Goal: Task Accomplishment & Management: Manage account settings

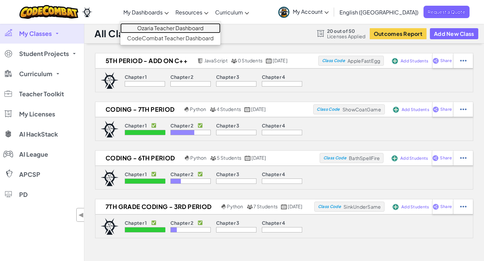
click at [183, 27] on link "Ozaria Teacher Dashboard" at bounding box center [170, 28] width 100 height 10
click at [176, 30] on link "Ozaria Teacher Dashboard" at bounding box center [170, 28] width 100 height 10
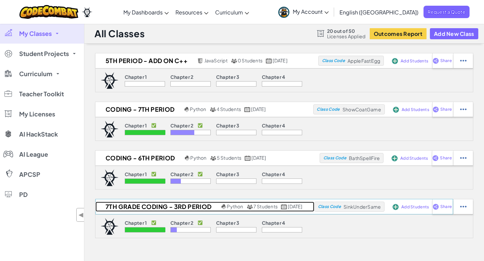
click at [180, 208] on h2 "7th grade coding - 3rd period" at bounding box center [157, 207] width 124 height 10
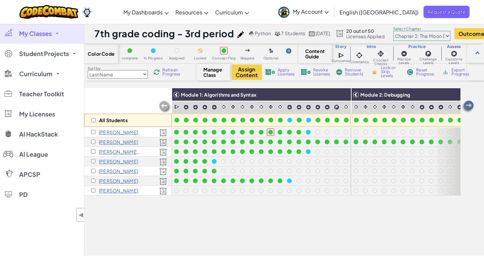
click at [167, 105] on img at bounding box center [164, 106] width 13 height 13
click at [165, 105] on img at bounding box center [164, 106] width 13 height 13
click at [450, 36] on select "Chapter 1: Sky Mountain Chapter 2: The Moon Dancers Chapter 3: The Phoenix Land…" at bounding box center [421, 36] width 57 height 10
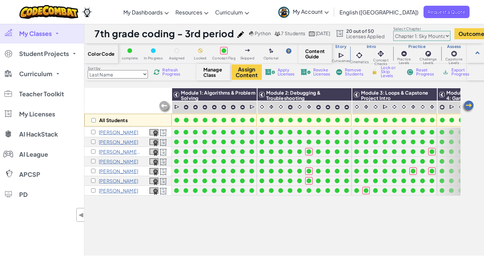
click at [450, 35] on select "Chapter 1: Sky Mountain Chapter 2: The Moon Dancers Chapter 3: The Phoenix Land…" at bounding box center [421, 36] width 57 height 10
select select "5d8a57abe8919b28d5113af1"
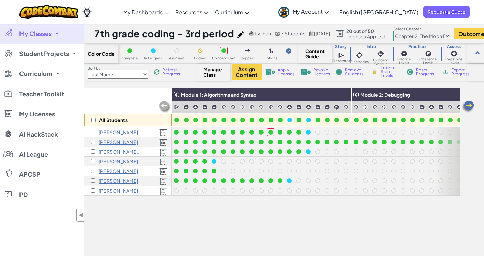
click at [463, 106] on img at bounding box center [467, 106] width 13 height 13
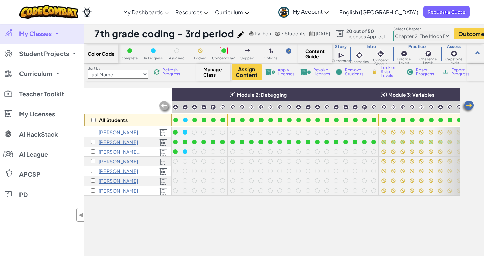
scroll to position [0, 134]
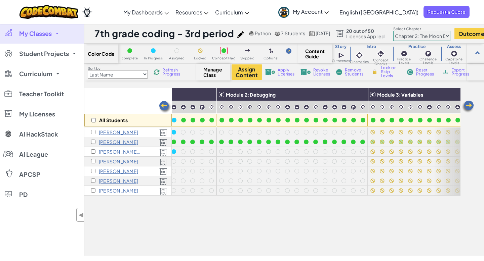
click at [165, 107] on img at bounding box center [164, 106] width 13 height 13
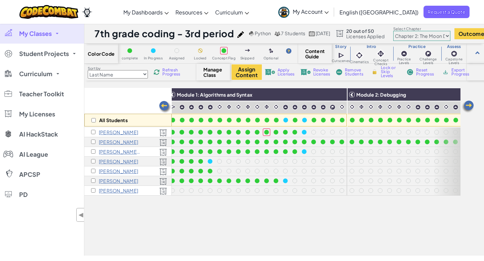
scroll to position [0, 0]
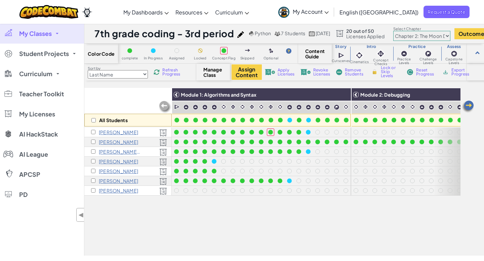
click at [104, 192] on p "[PERSON_NAME]" at bounding box center [118, 190] width 39 height 5
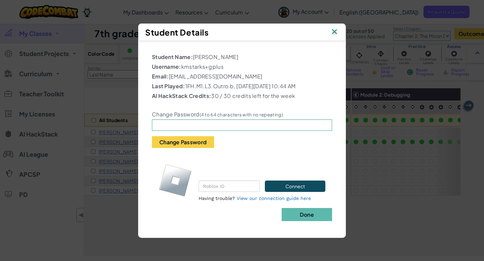
click at [409, 216] on div "Student Details Student Name: [PERSON_NAME] Username: kmstarks+gplus Email: [EM…" at bounding box center [242, 130] width 484 height 261
click at [335, 29] on img at bounding box center [334, 32] width 9 height 10
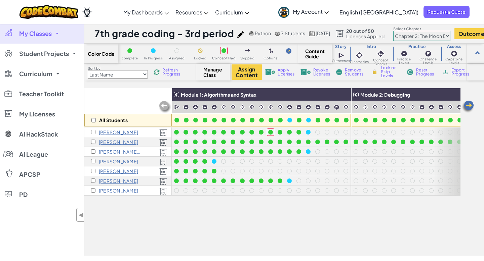
click at [470, 107] on img at bounding box center [467, 106] width 13 height 13
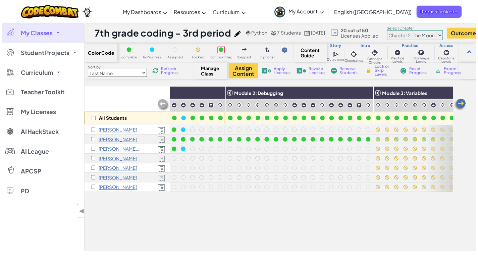
scroll to position [0, 134]
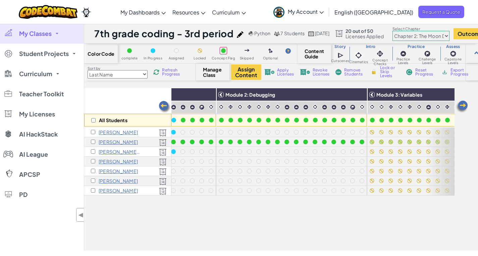
click at [172, 68] on span "Refresh Progress" at bounding box center [172, 72] width 21 height 8
click at [172, 74] on span "Refresh Progress" at bounding box center [172, 72] width 21 height 8
click at [167, 107] on img at bounding box center [164, 106] width 13 height 13
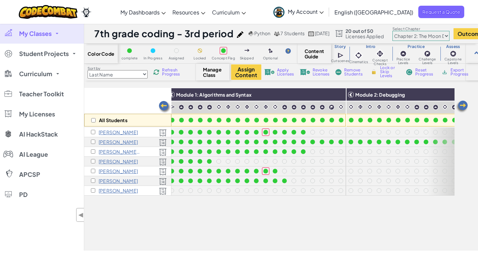
scroll to position [0, 0]
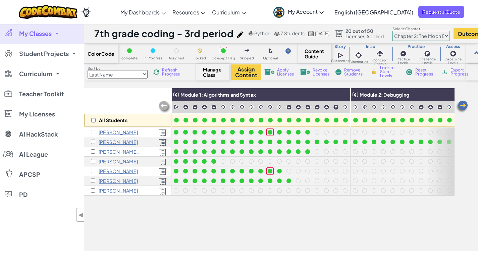
click at [172, 72] on span "Refresh Progress" at bounding box center [172, 72] width 21 height 8
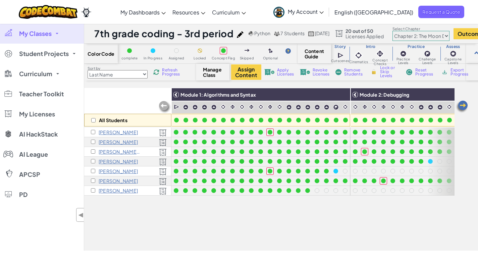
click at [464, 105] on img at bounding box center [462, 106] width 13 height 13
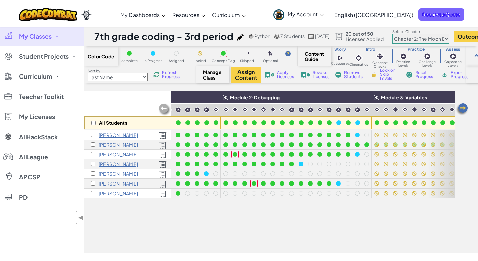
scroll to position [0, 134]
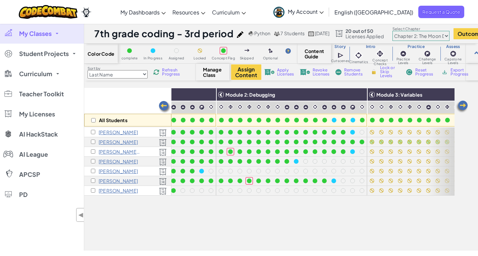
click at [0, 0] on link "Teacher Toolkit" at bounding box center [0, 0] width 0 height 0
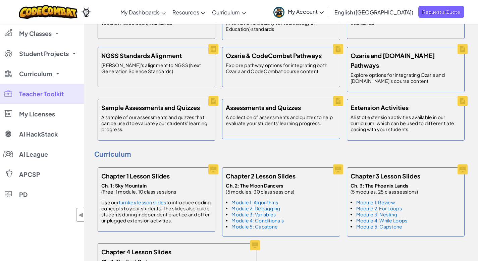
scroll to position [318, 0]
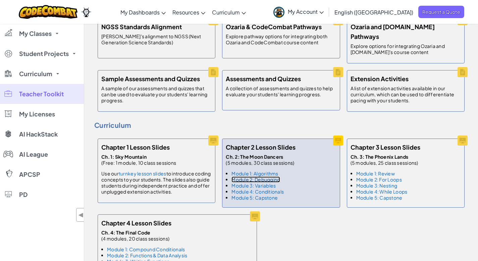
click at [271, 177] on link "Module 2: Debugging" at bounding box center [256, 180] width 49 height 6
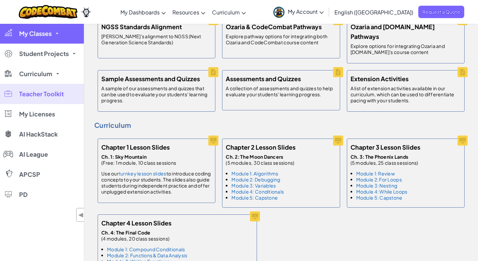
click at [43, 34] on span "My Classes" at bounding box center [35, 34] width 33 height 6
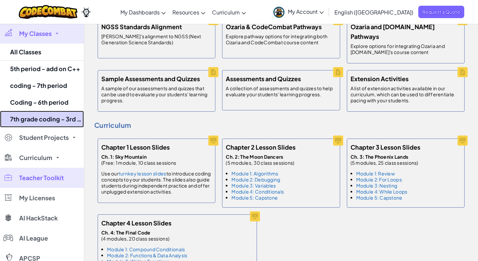
click at [37, 119] on link "7th grade coding - 3rd period" at bounding box center [42, 119] width 84 height 17
select select "5d8a57abe8919b28d5113af1"
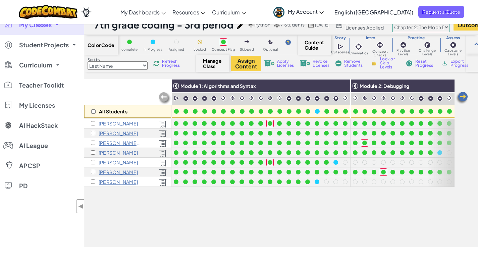
scroll to position [9, 0]
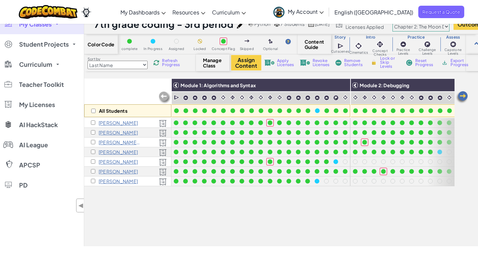
click at [467, 95] on img at bounding box center [462, 97] width 13 height 13
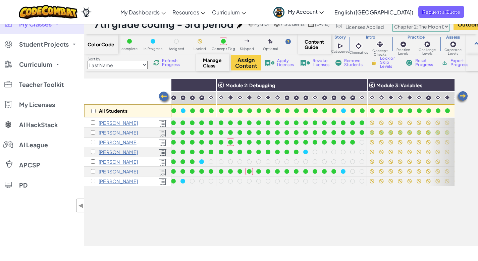
click at [467, 95] on img at bounding box center [462, 97] width 13 height 13
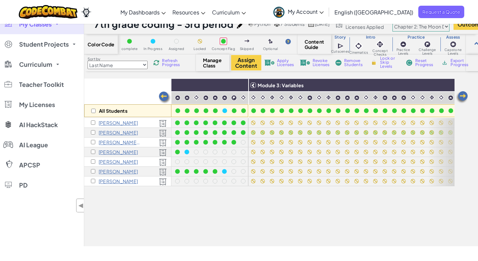
scroll to position [0, 269]
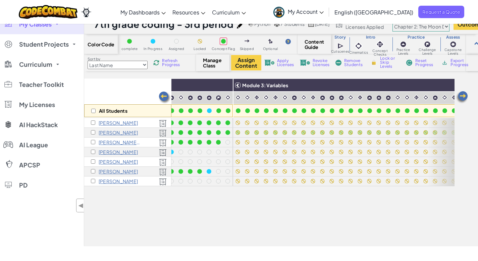
click at [467, 94] on img at bounding box center [462, 97] width 13 height 13
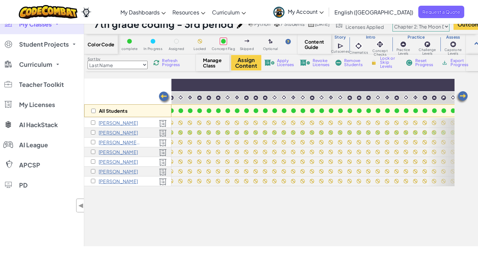
scroll to position [0, 403]
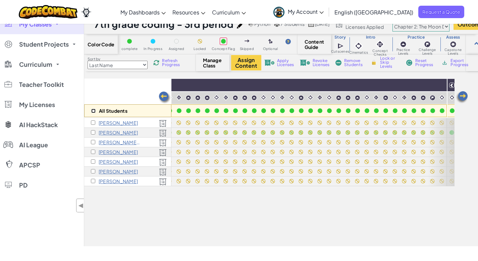
click at [93, 110] on input "checkbox" at bounding box center [93, 111] width 4 height 4
checkbox input "true"
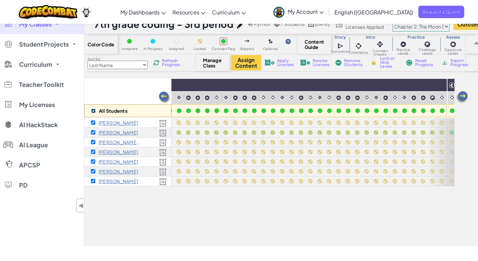
checkbox input "true"
click at [161, 96] on img at bounding box center [164, 97] width 13 height 13
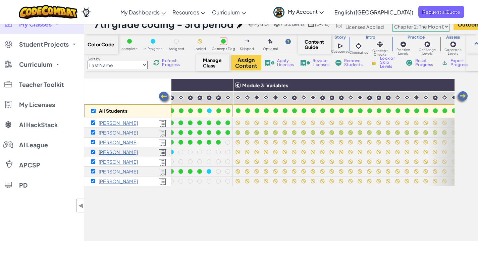
click at [161, 96] on img at bounding box center [164, 97] width 13 height 13
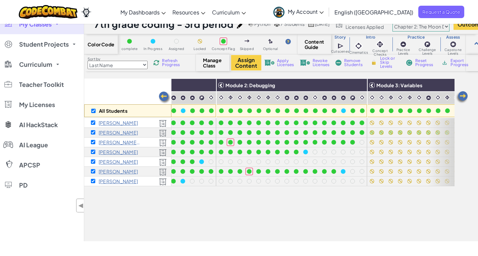
click at [161, 96] on img at bounding box center [164, 97] width 13 height 13
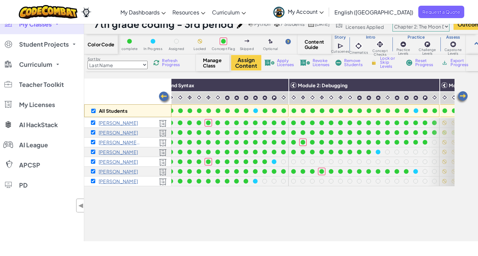
scroll to position [0, 0]
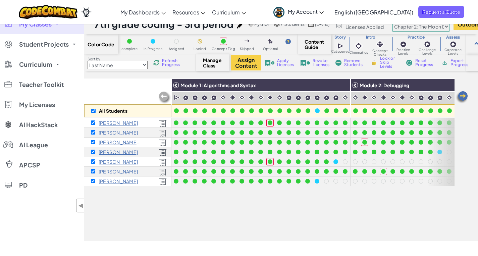
click at [465, 95] on img at bounding box center [462, 97] width 13 height 13
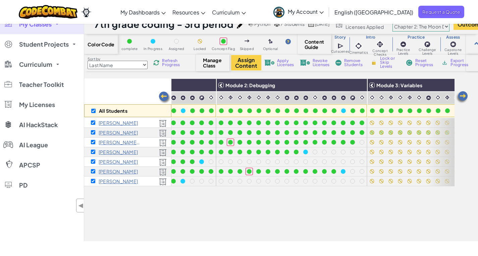
click at [465, 95] on img at bounding box center [462, 97] width 13 height 13
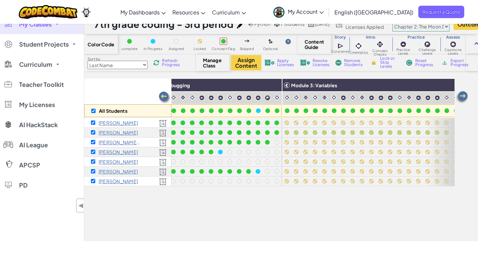
scroll to position [0, 269]
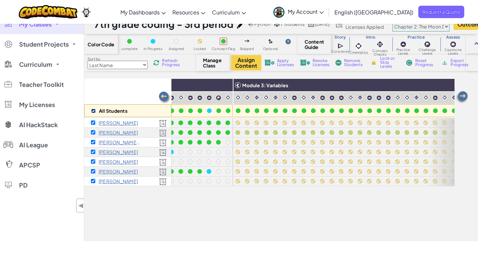
click at [93, 111] on input "checkbox" at bounding box center [93, 111] width 4 height 4
checkbox input "false"
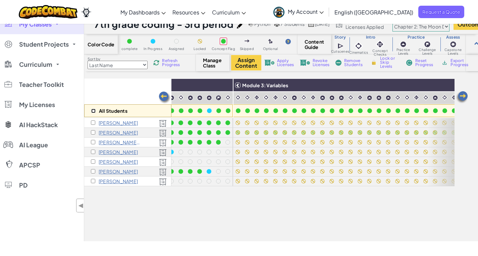
checkbox input "false"
click at [93, 122] on input "checkbox" at bounding box center [93, 123] width 4 height 4
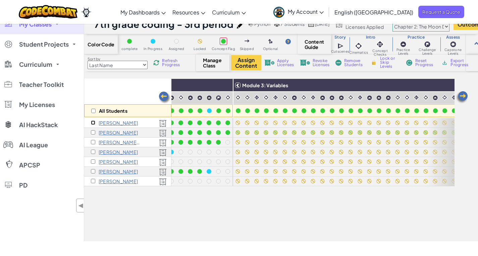
checkbox input "true"
click at [93, 141] on input "checkbox" at bounding box center [93, 142] width 4 height 4
checkbox input "true"
click at [463, 98] on img at bounding box center [462, 97] width 13 height 13
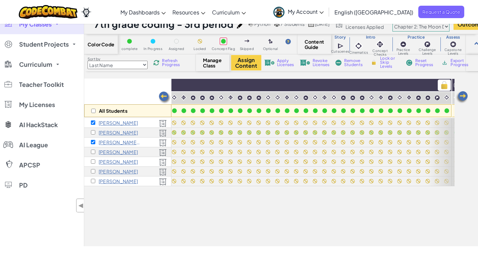
scroll to position [0, 403]
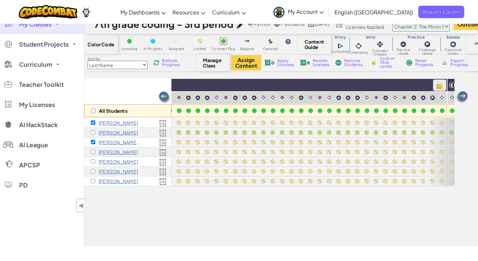
click at [443, 86] on img at bounding box center [440, 85] width 12 height 10
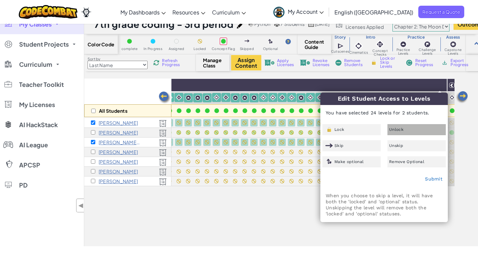
click at [400, 128] on span "Unlock" at bounding box center [397, 130] width 14 height 4
click at [433, 180] on link "Submit" at bounding box center [433, 178] width 17 height 5
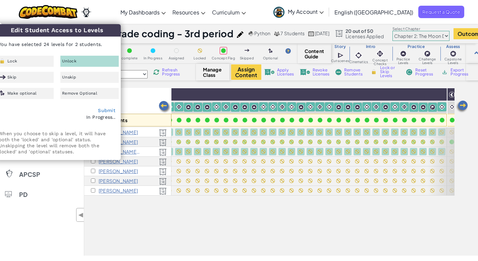
click at [299, 214] on div "All Students Module 1: Algorithms and Syntax Module 2: Debugging Module 3: Vari…" at bounding box center [269, 135] width 371 height 228
checkbox input "false"
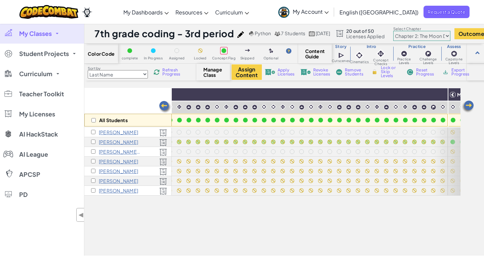
click at [385, 174] on div at bounding box center [385, 171] width 7 height 7
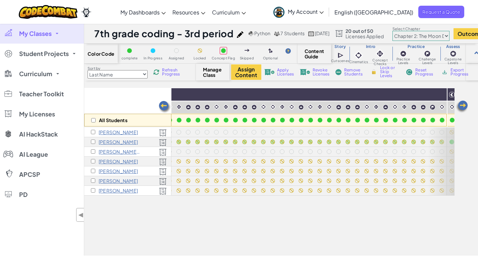
click at [163, 104] on img at bounding box center [164, 106] width 13 height 13
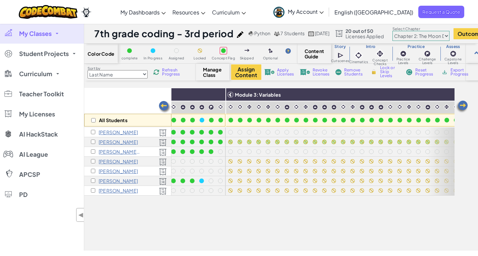
scroll to position [0, 269]
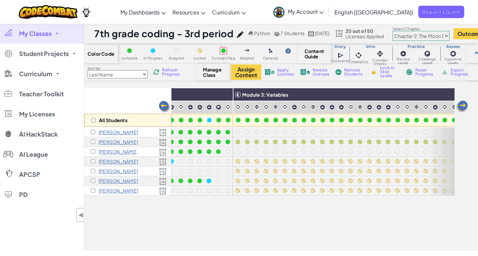
click at [463, 103] on img at bounding box center [462, 106] width 13 height 13
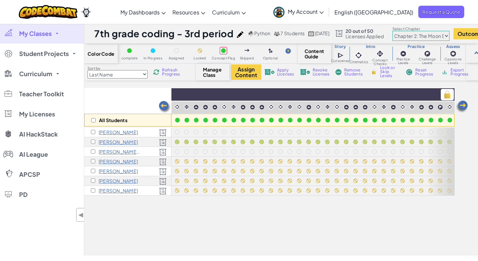
scroll to position [0, 403]
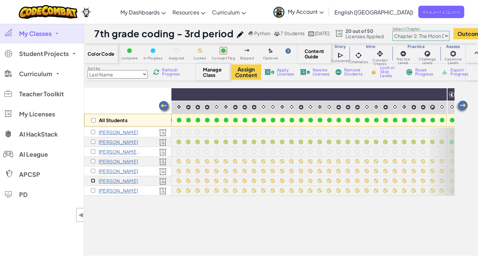
click at [93, 180] on input "checkbox" at bounding box center [93, 181] width 4 height 4
click at [440, 92] on img at bounding box center [440, 95] width 12 height 10
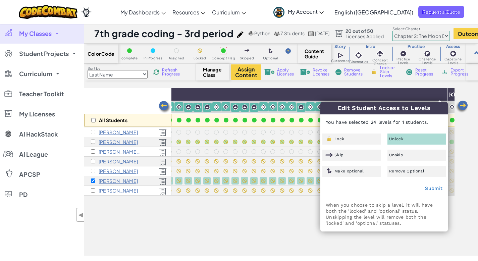
click at [398, 134] on div "Unlock" at bounding box center [417, 139] width 58 height 11
click at [435, 189] on link "Submit" at bounding box center [433, 188] width 17 height 5
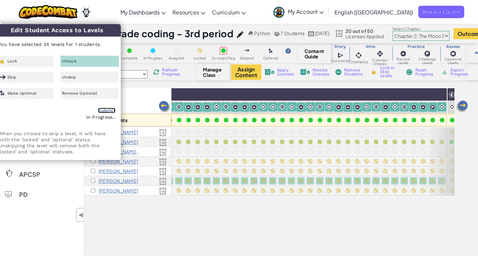
checkbox input "false"
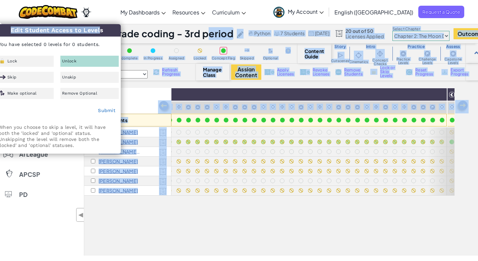
drag, startPoint x: 85, startPoint y: 31, endPoint x: 177, endPoint y: 31, distance: 92.7
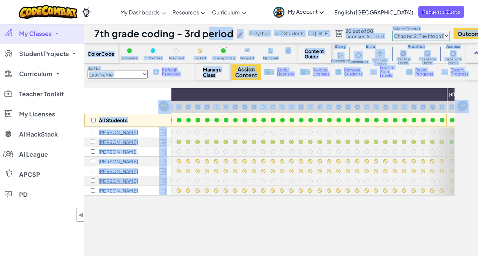
click at [172, 209] on div "All Students Module 1: Algorithms and Syntax Module 2: Debugging Module 3: Vari…" at bounding box center [269, 135] width 371 height 228
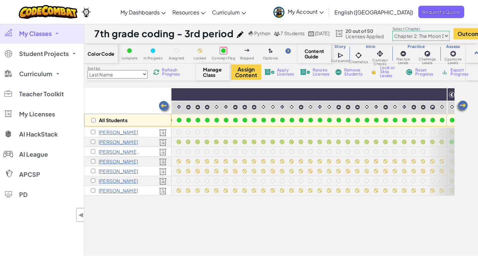
click at [164, 105] on img at bounding box center [164, 106] width 13 height 13
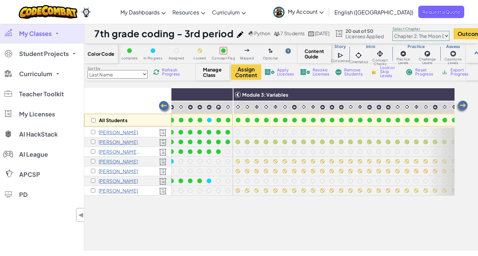
click at [164, 105] on img at bounding box center [164, 106] width 13 height 13
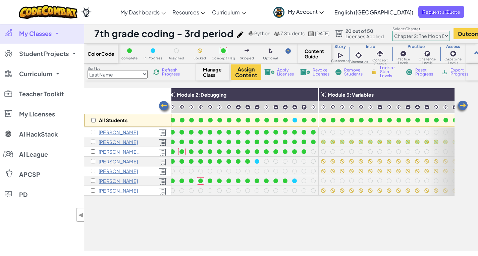
scroll to position [0, 134]
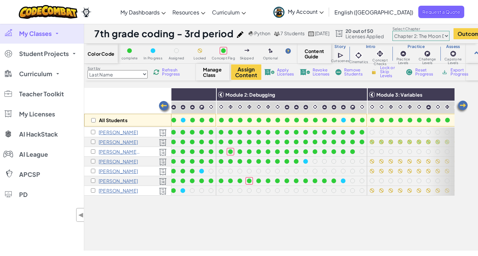
click at [159, 71] on img at bounding box center [156, 72] width 6 height 6
click at [170, 72] on span "Refresh Progress" at bounding box center [172, 72] width 21 height 8
